Goal: Task Accomplishment & Management: Manage account settings

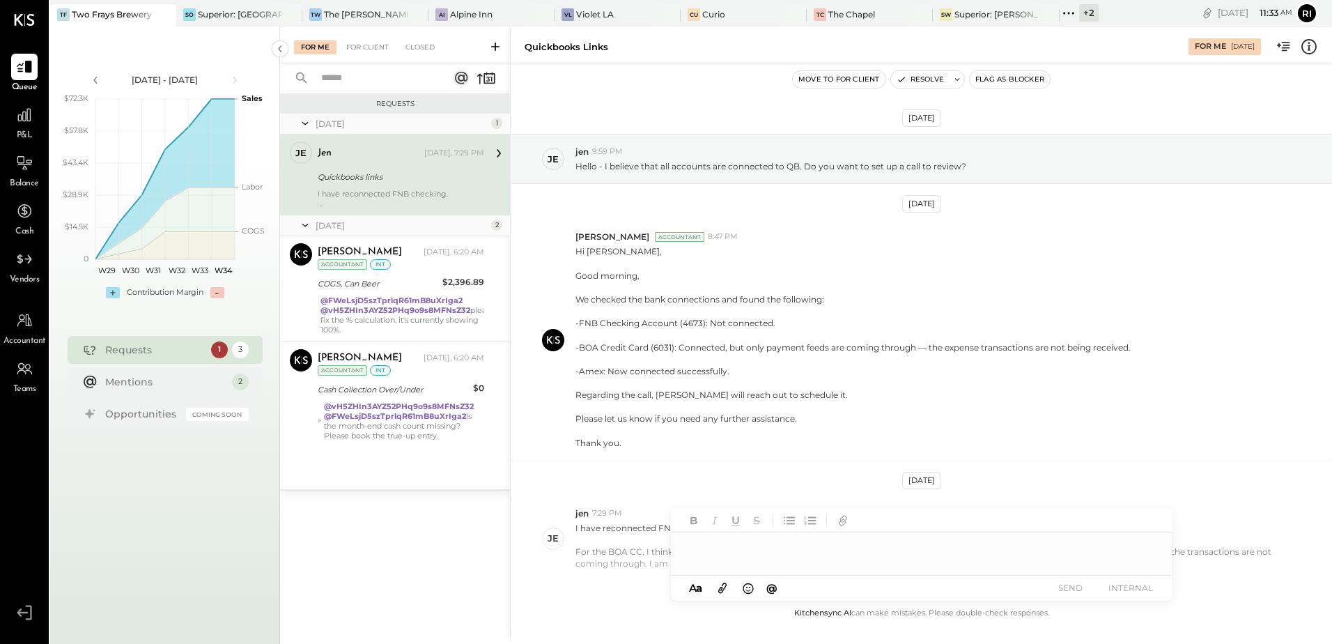
scroll to position [81, 0]
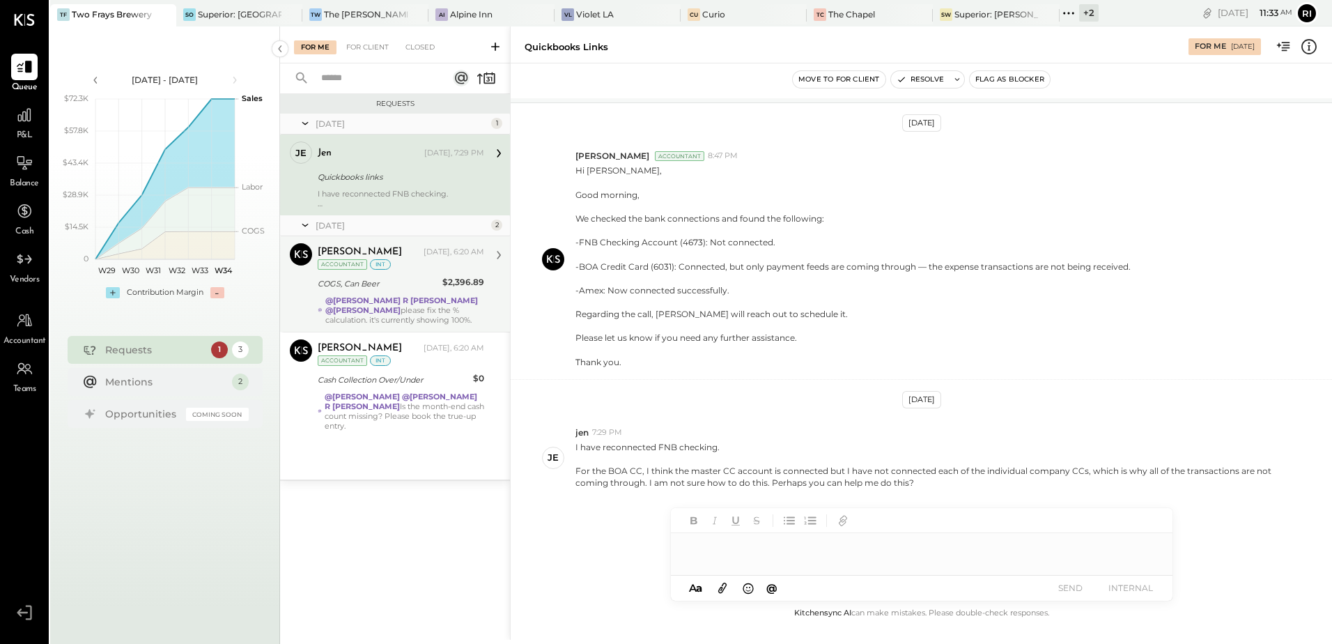
click at [401, 305] on strong "@[PERSON_NAME]" at bounding box center [362, 310] width 75 height 10
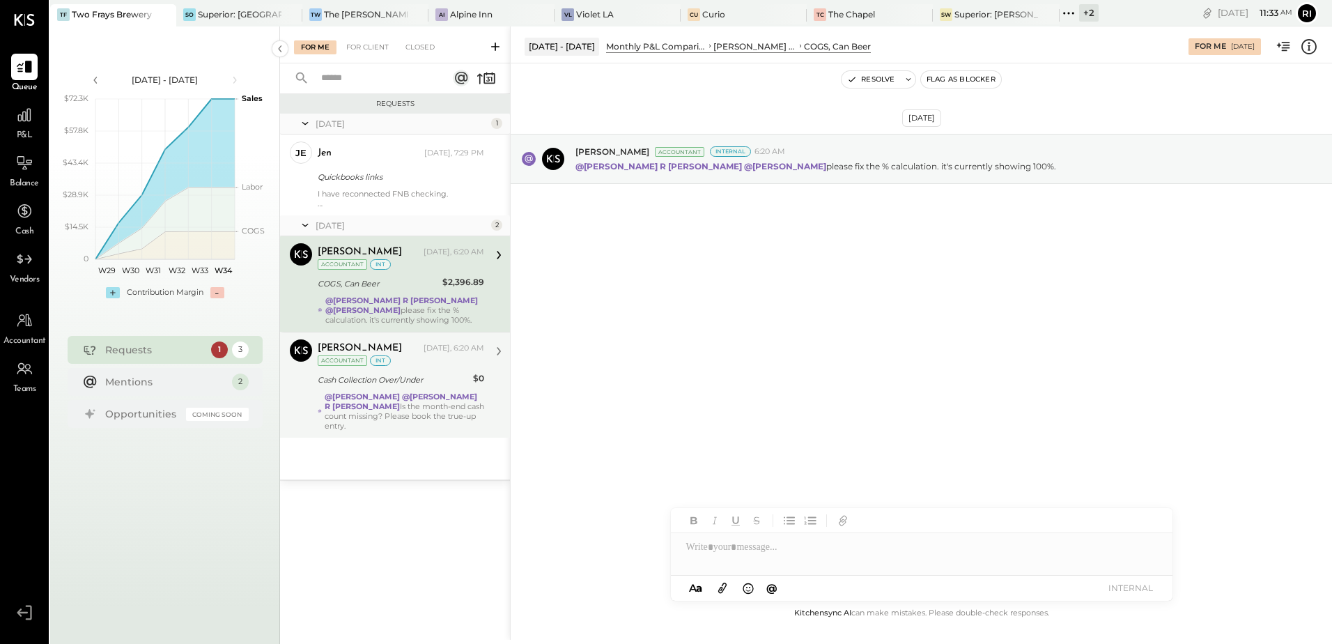
click at [364, 399] on strong "@[PERSON_NAME]" at bounding box center [362, 397] width 75 height 10
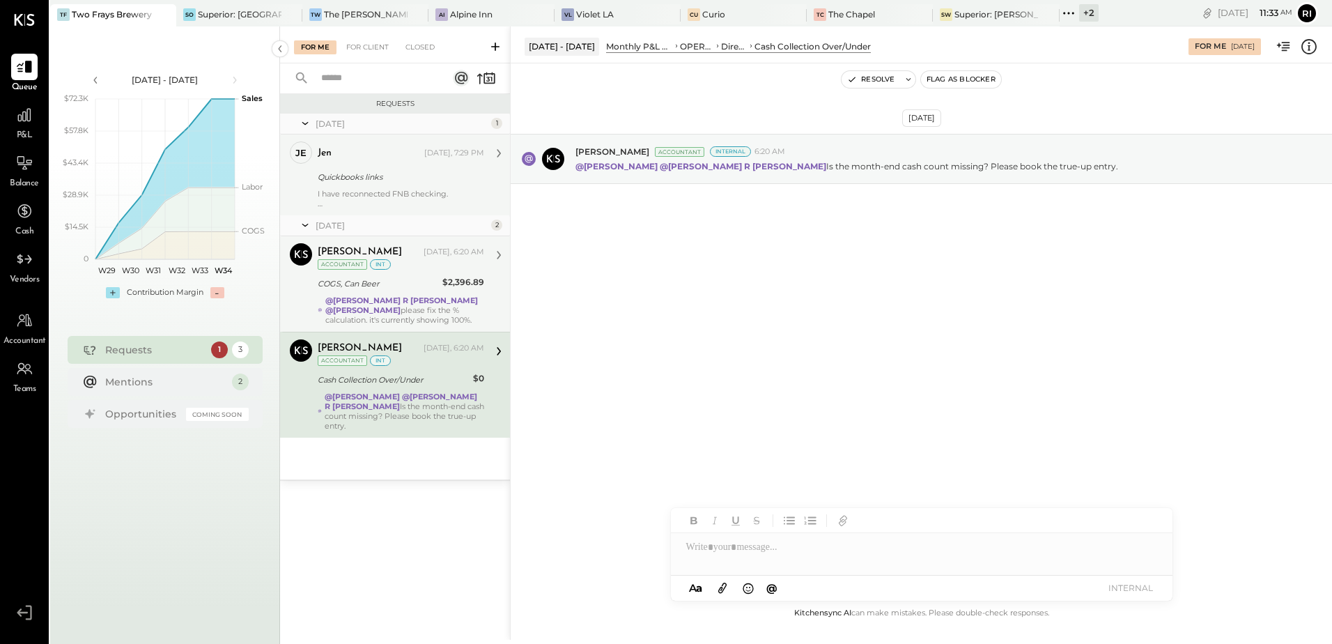
click at [373, 170] on div "Quickbooks links" at bounding box center [399, 177] width 162 height 14
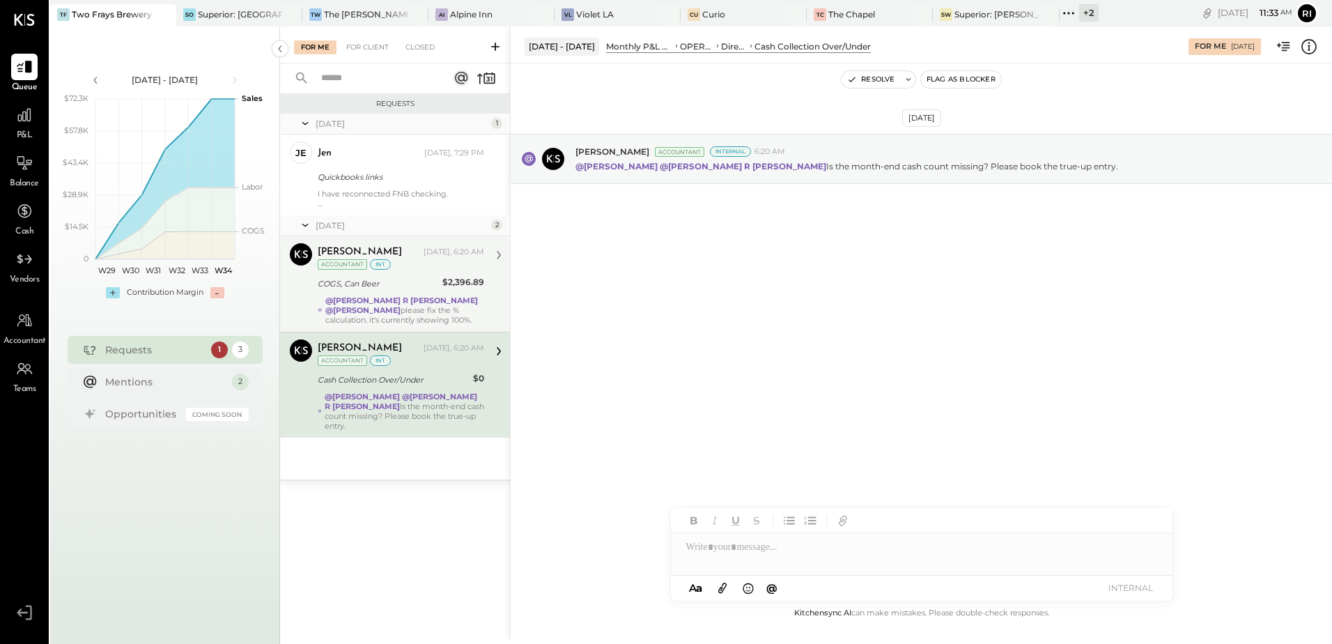
scroll to position [81, 0]
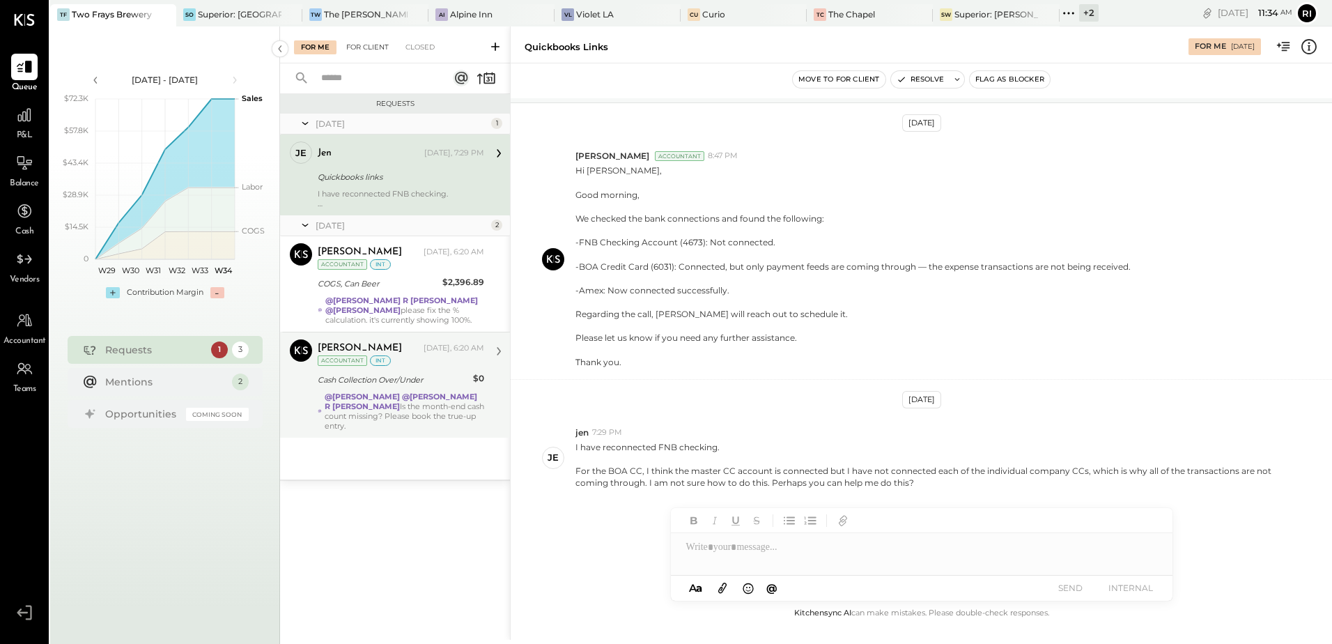
click at [369, 47] on div "For Client" at bounding box center [367, 47] width 56 height 14
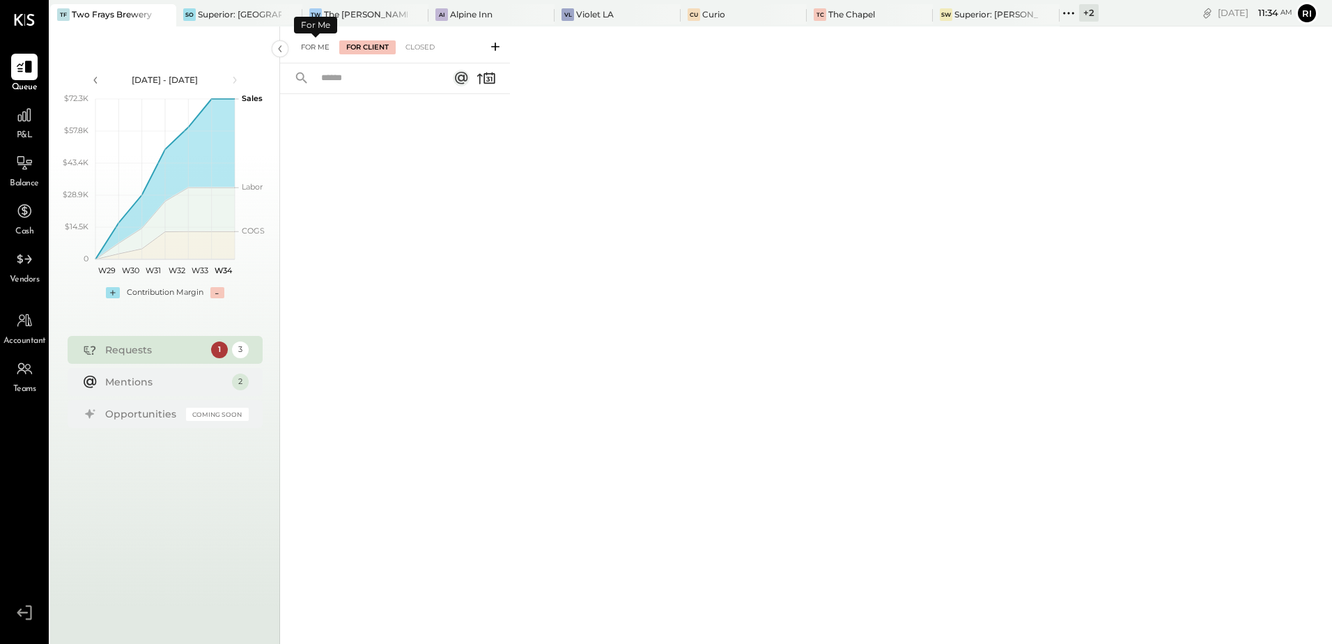
click at [320, 46] on div "For Me" at bounding box center [315, 47] width 42 height 14
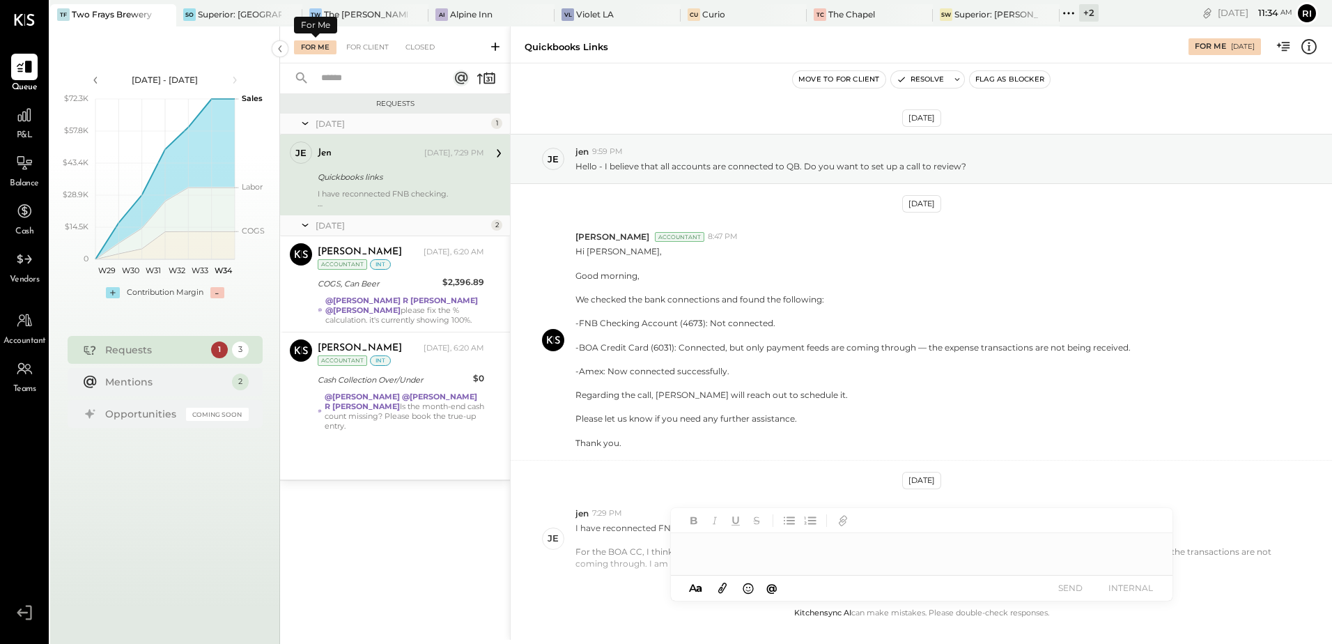
scroll to position [81, 0]
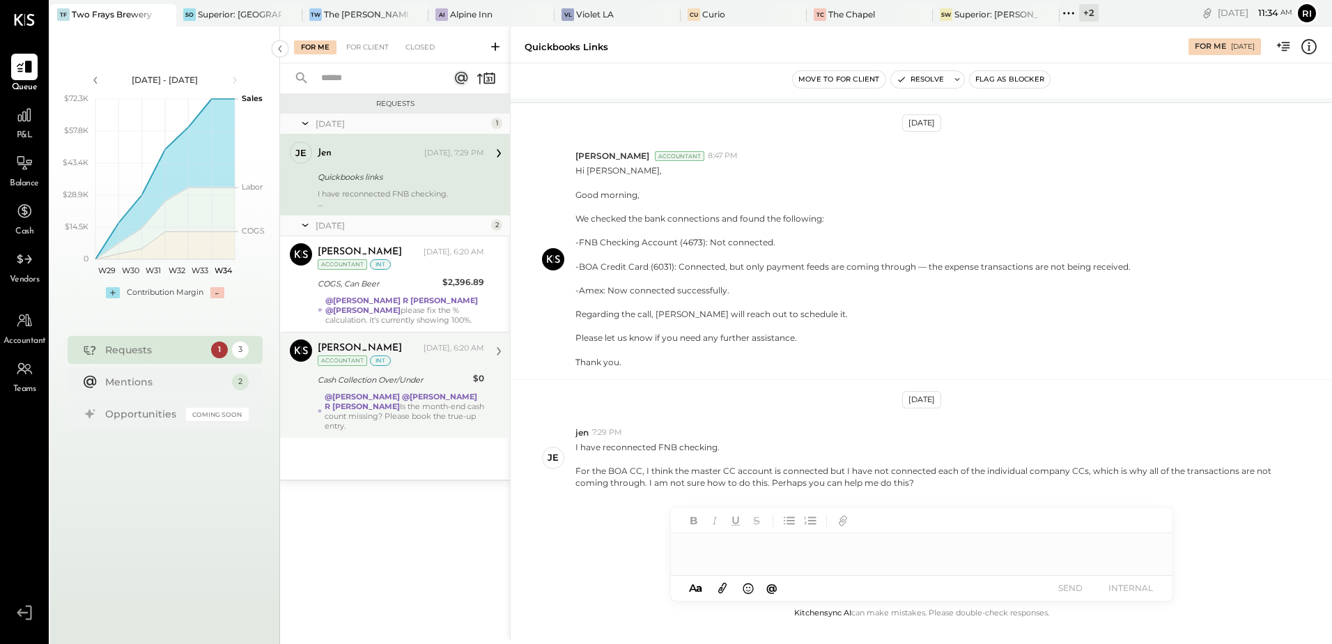
click at [430, 414] on div "@[PERSON_NAME] @[PERSON_NAME] R [PERSON_NAME] Is the month-end cash count missi…" at bounding box center [405, 411] width 160 height 39
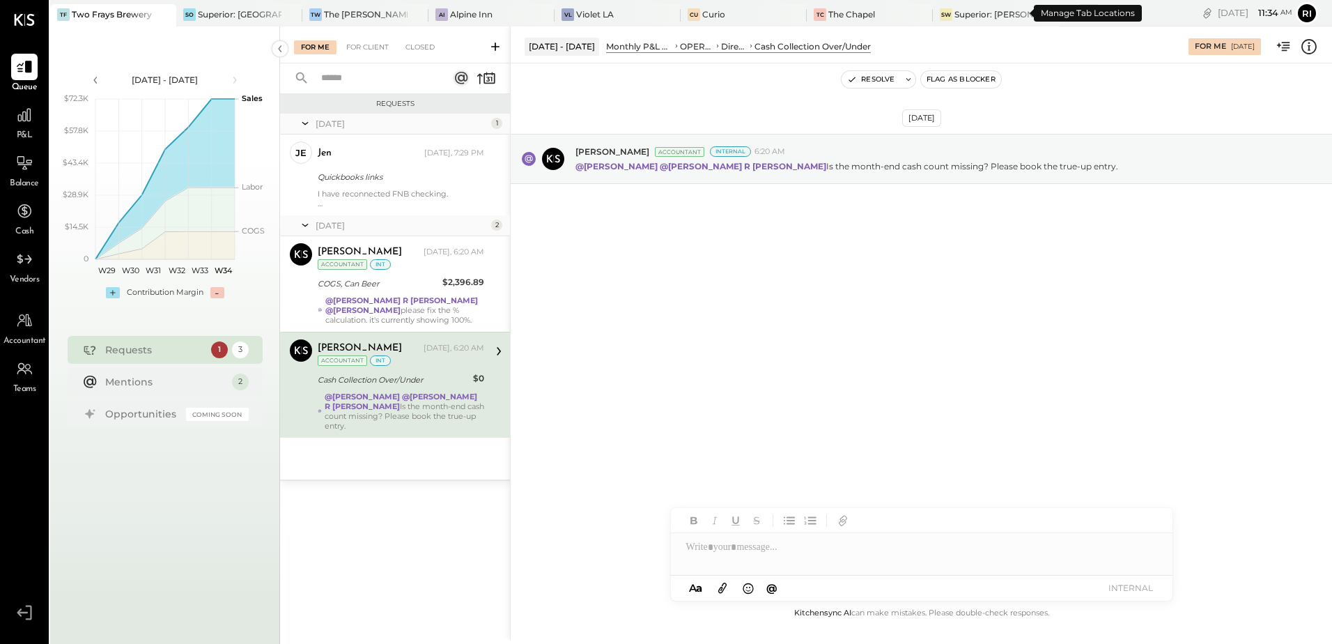
click at [1060, 14] on icon at bounding box center [1069, 13] width 18 height 18
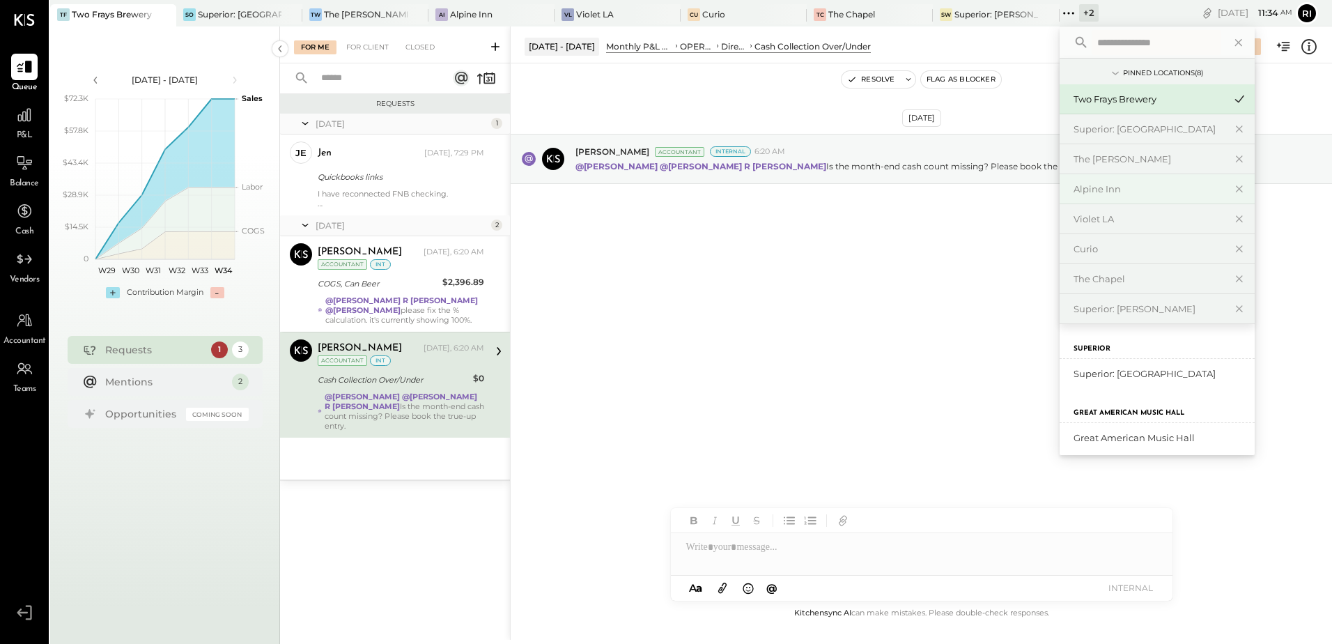
click at [1074, 189] on div "Alpine Inn" at bounding box center [1149, 189] width 150 height 13
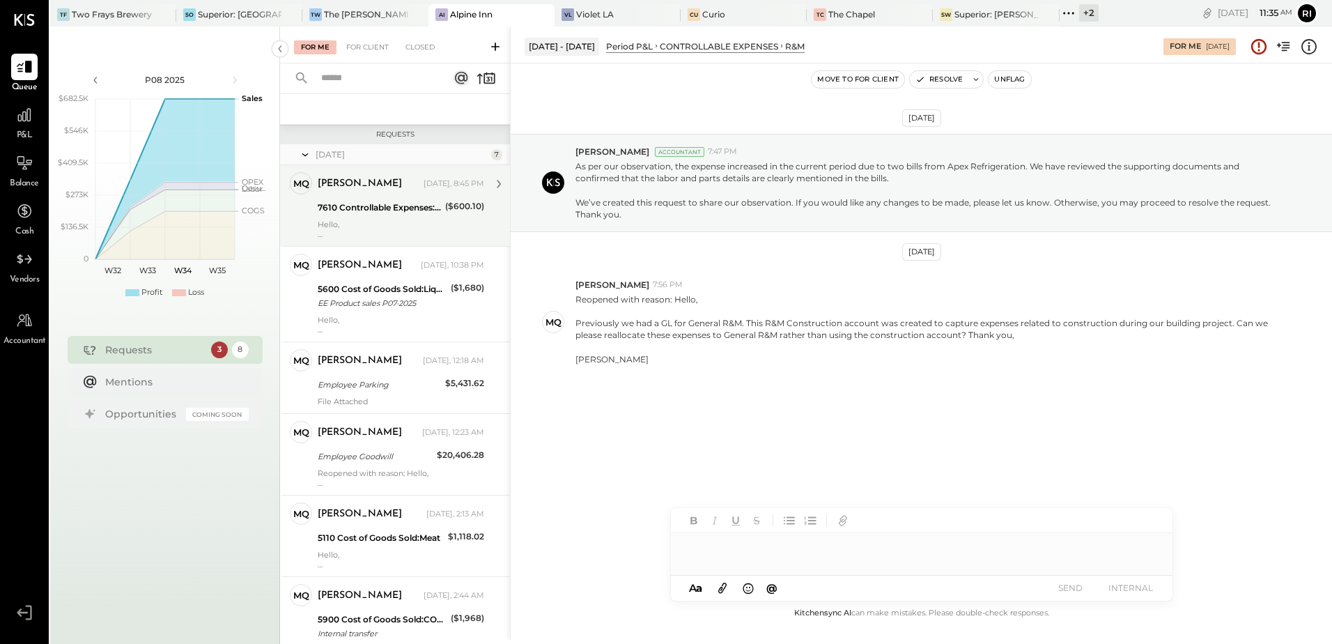
scroll to position [209, 0]
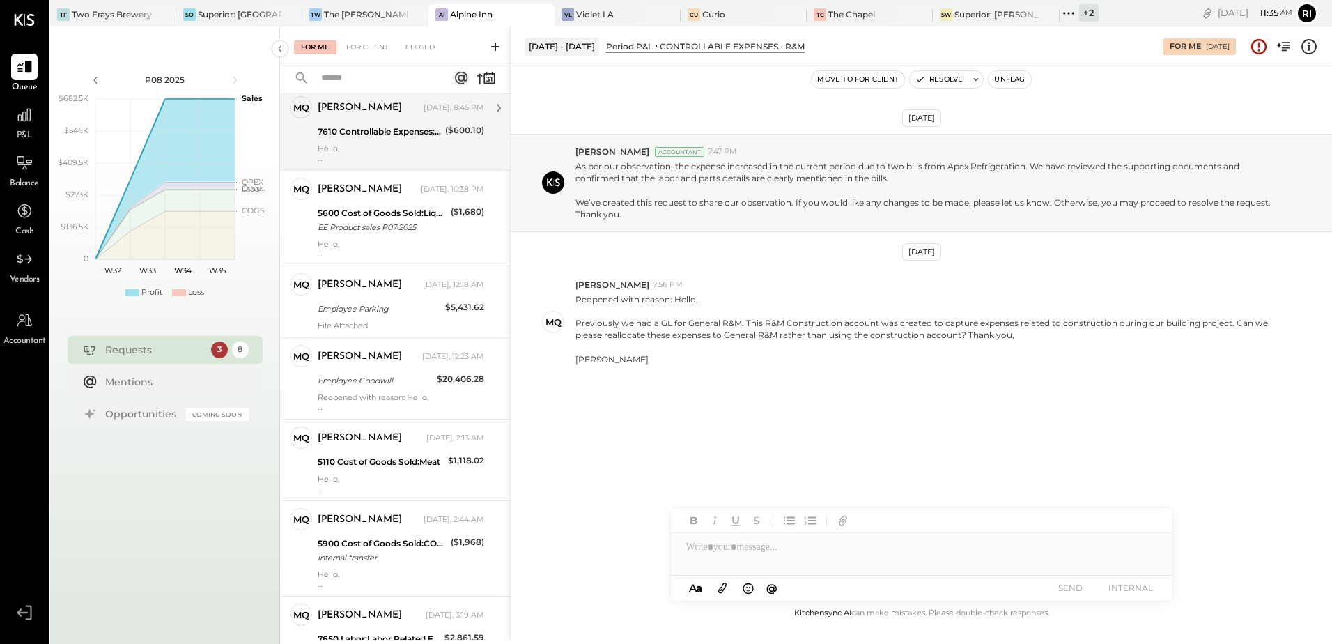
click at [392, 152] on div "Hello, Can you please clarify the origin of this entry? Each of the other entri…" at bounding box center [401, 154] width 167 height 20
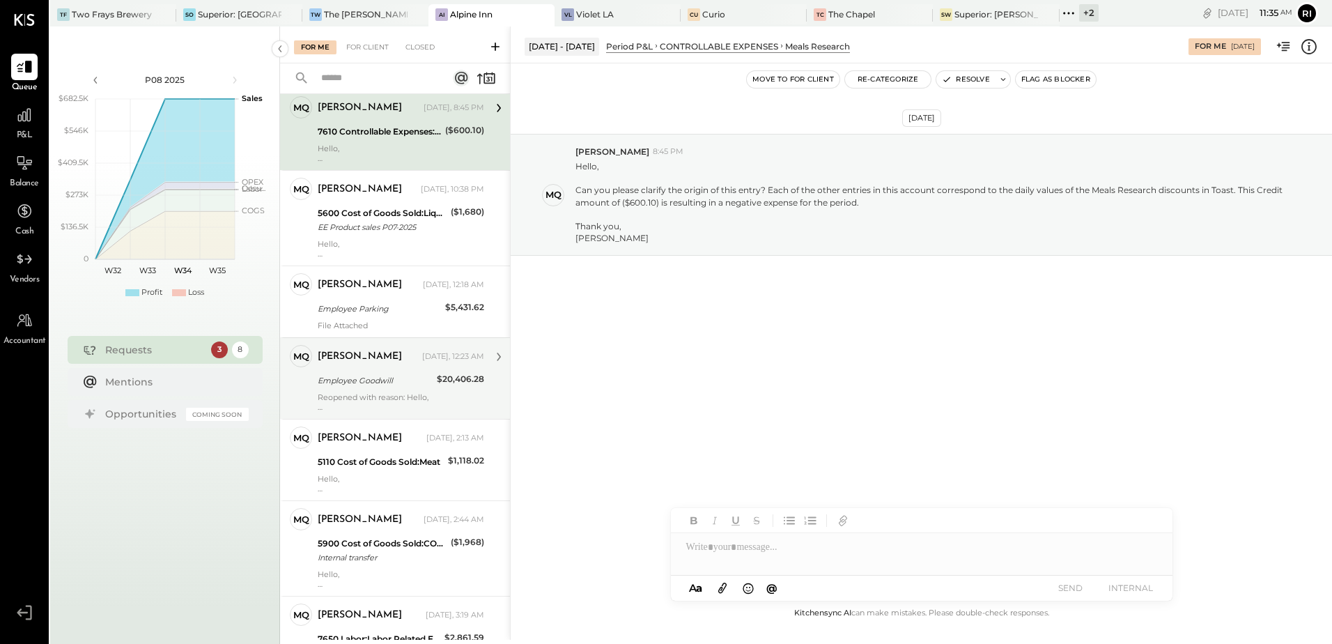
scroll to position [300, 0]
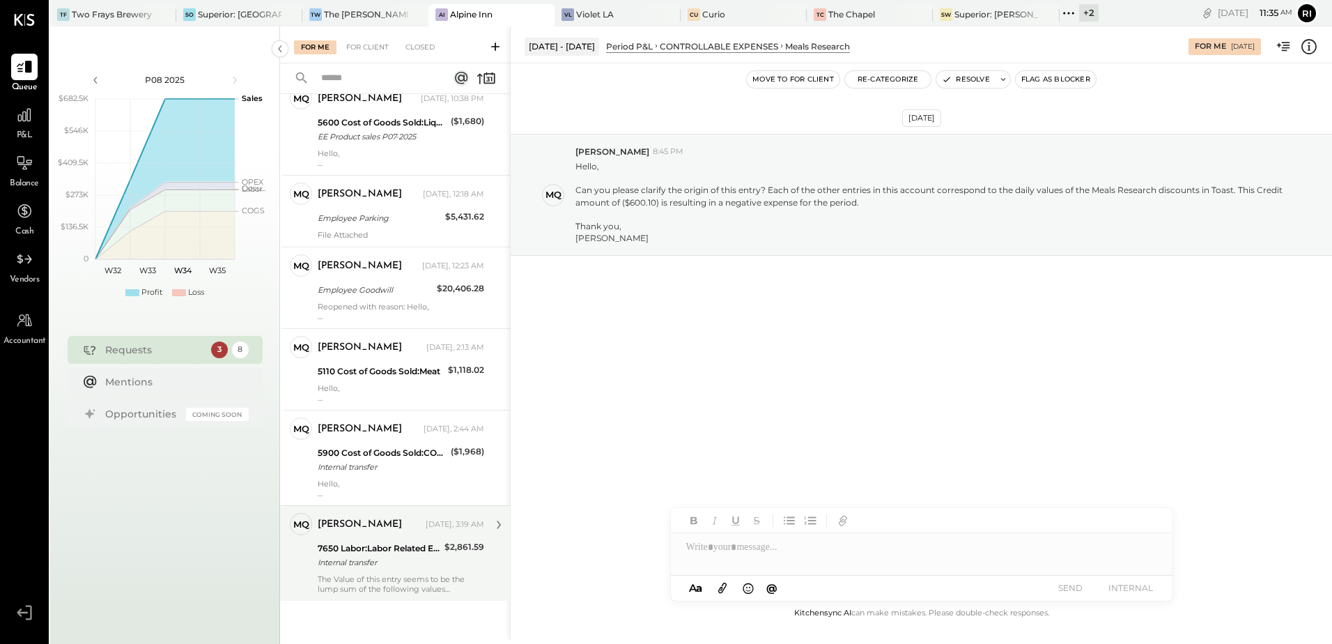
click at [371, 537] on div "[PERSON_NAME] [DATE], 3:19 AM 7650 Labor:Labor Related Expenses:Employee Goodwi…" at bounding box center [401, 553] width 167 height 81
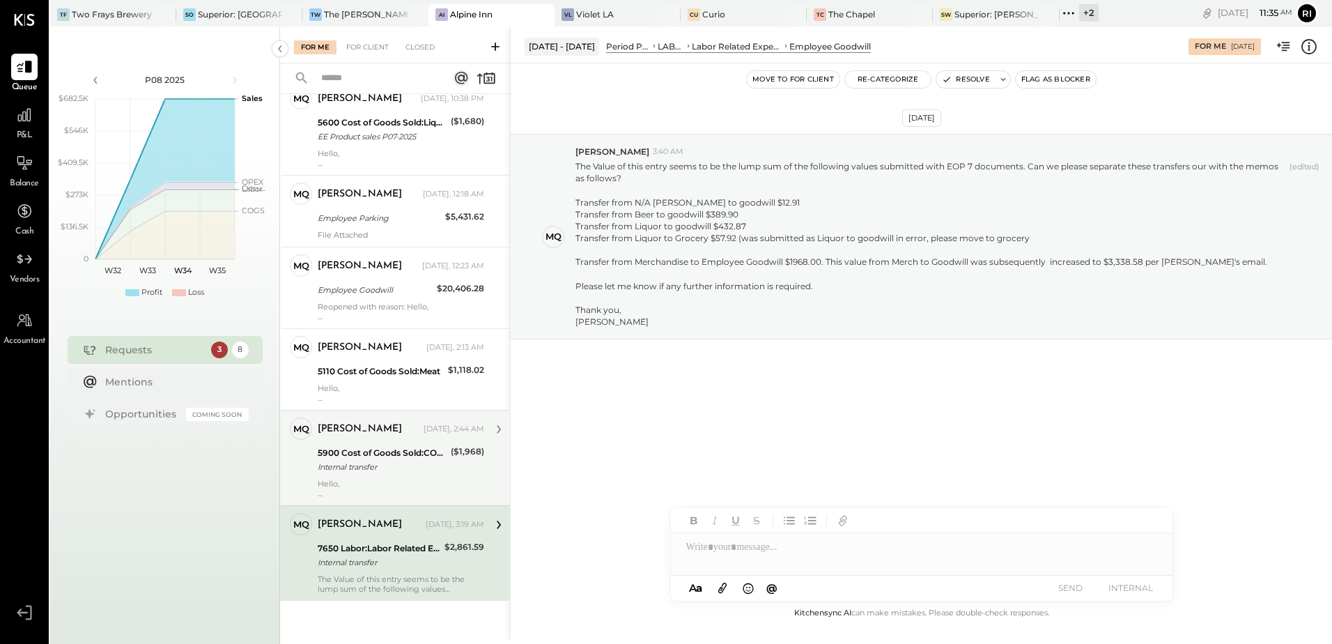
click at [385, 458] on div "5900 Cost of Goods Sold:COGS, Merchandise" at bounding box center [382, 453] width 129 height 14
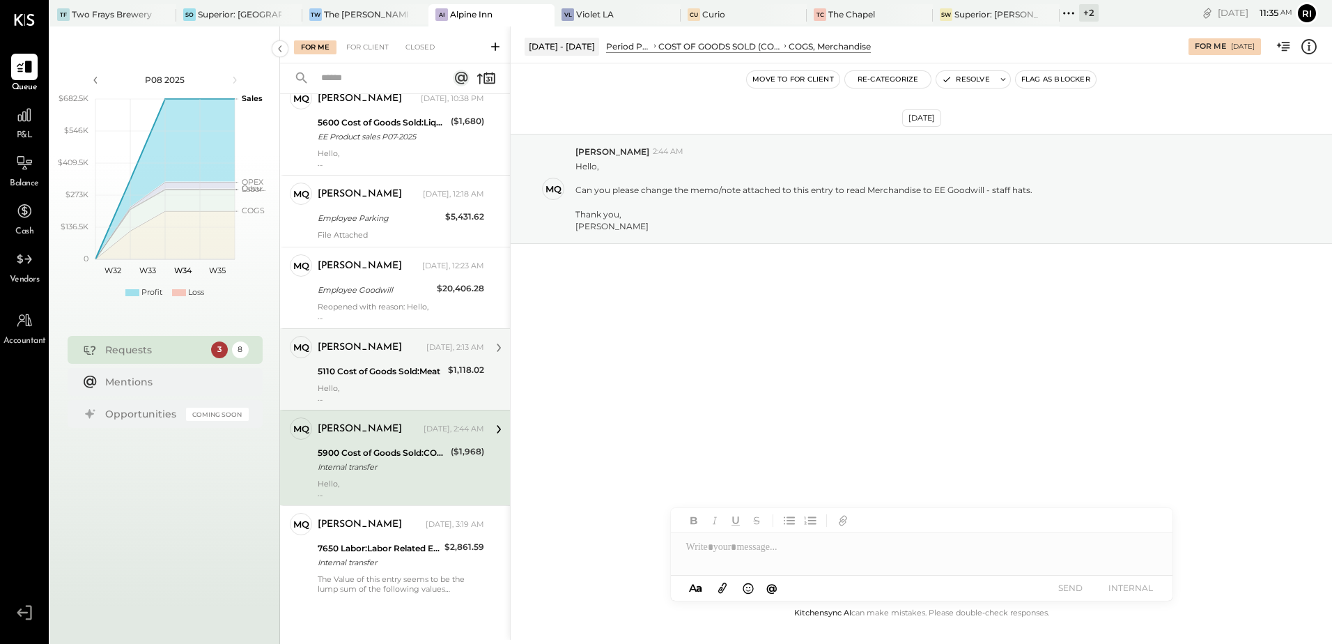
click at [392, 357] on div "[PERSON_NAME] [DATE], 2:13 AM" at bounding box center [401, 348] width 167 height 20
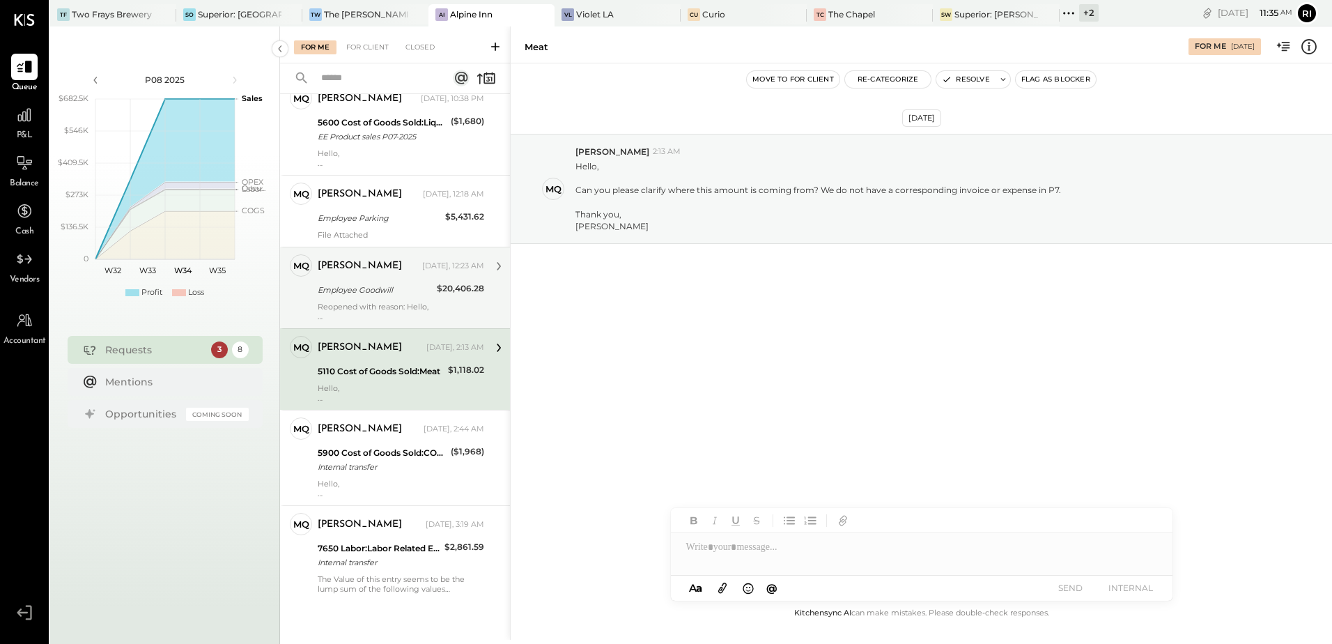
click at [398, 315] on div at bounding box center [401, 316] width 167 height 10
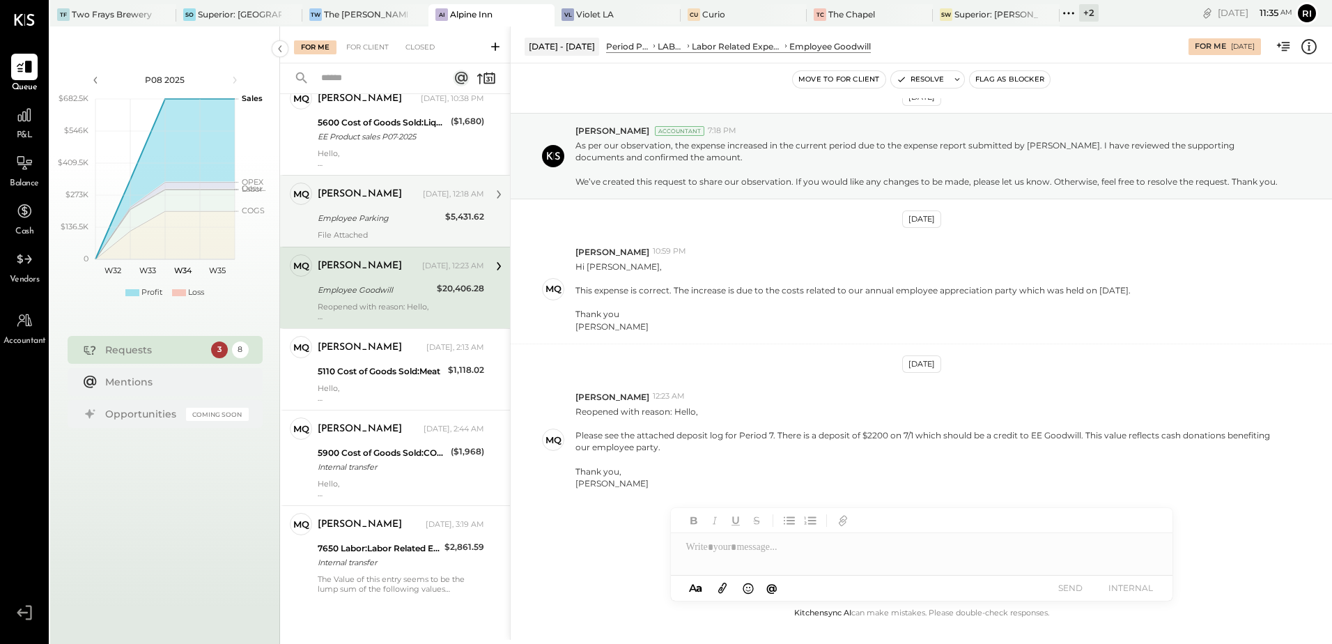
click at [392, 219] on div "Employee Parking" at bounding box center [379, 218] width 123 height 14
